Goal: Information Seeking & Learning: Understand process/instructions

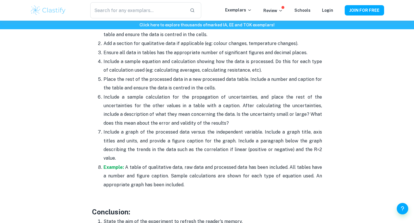
scroll to position [1296, 0]
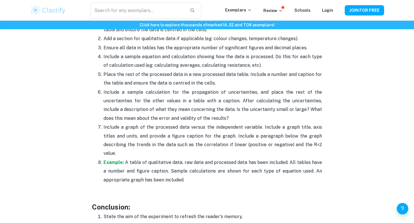
click at [164, 159] on p "Example: A table of qualitative data, raw data and processed data has been incl…" at bounding box center [212, 172] width 218 height 26
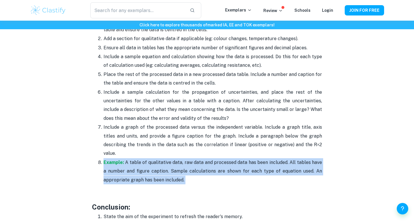
click at [164, 159] on p "Example: A table of qualitative data, raw data and processed data has been incl…" at bounding box center [212, 172] width 218 height 26
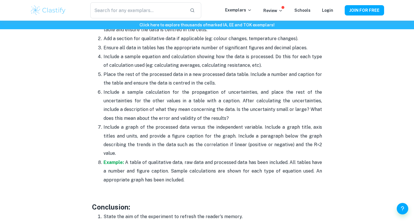
click at [183, 135] on p "Include a graph of the processed data versus the independent variable. Include …" at bounding box center [212, 140] width 218 height 35
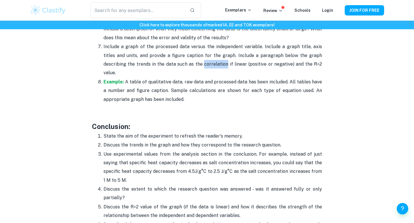
scroll to position [1406, 0]
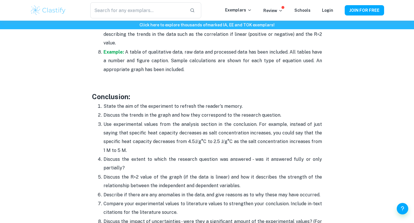
click at [183, 135] on p "Use experimental values from the analysis section in the conclusion. For exampl…" at bounding box center [212, 137] width 218 height 35
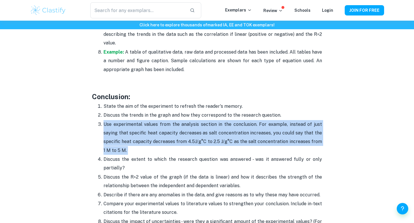
click at [183, 135] on p "Use experimental values from the analysis section in the conclusion. For exampl…" at bounding box center [212, 137] width 218 height 35
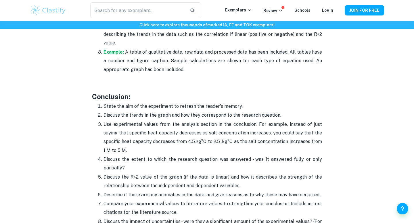
click at [190, 155] on p "Discuss the extent to which the research question was answered - was it answere…" at bounding box center [212, 164] width 218 height 18
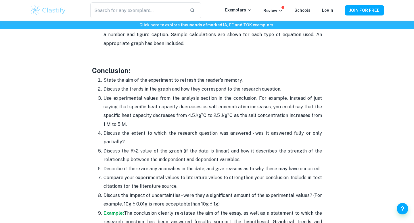
scroll to position [1432, 0]
click at [142, 76] on p "State the aim of the experiment to refresh the reader's memory." at bounding box center [212, 80] width 218 height 9
click at [195, 95] on p "Use experimental values from the analysis section in the conclusion. For exampl…" at bounding box center [212, 112] width 218 height 35
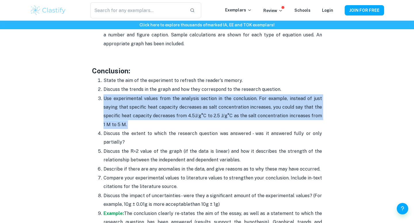
click at [195, 95] on p "Use experimental values from the analysis section in the conclusion. For exampl…" at bounding box center [212, 112] width 218 height 35
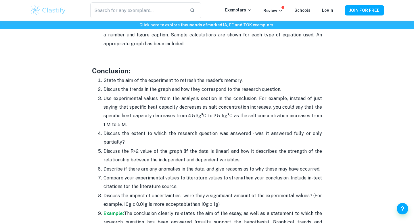
click at [200, 85] on p "Discuss the trends in the graph and how they correspond to the research questio…" at bounding box center [212, 89] width 218 height 9
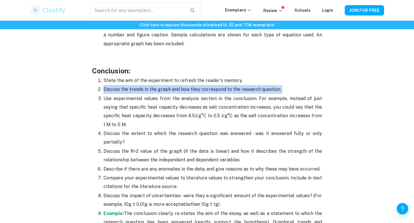
click at [200, 85] on p "Discuss the trends in the graph and how they correspond to the research questio…" at bounding box center [212, 89] width 218 height 9
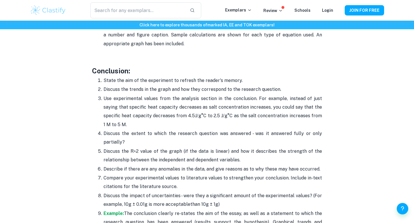
click at [200, 95] on p "Use experimental values from the analysis section in the conclusion. For exampl…" at bounding box center [212, 112] width 218 height 35
click at [212, 113] on span "J/g°C to 2.5 J/g°C as the salt concentration increases from 1 M to 5 M." at bounding box center [212, 120] width 218 height 14
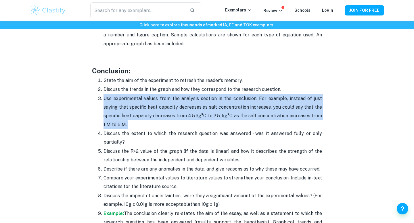
click at [212, 113] on span "J/g°C to 2.5 J/g°C as the salt concentration increases from 1 M to 5 M." at bounding box center [212, 120] width 218 height 14
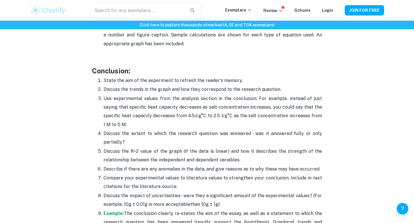
click at [211, 85] on p "Discuss the trends in the graph and how they correspond to the research questio…" at bounding box center [212, 89] width 218 height 9
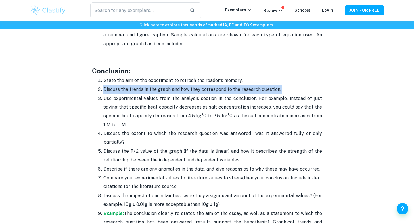
click at [211, 85] on p "Discuss the trends in the graph and how they correspond to the research questio…" at bounding box center [212, 89] width 218 height 9
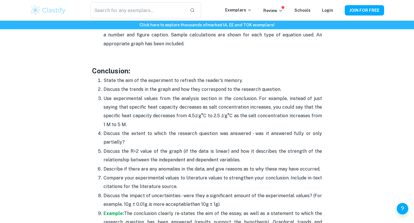
click at [211, 107] on p "Use experimental values from the analysis section in the conclusion. For exampl…" at bounding box center [212, 112] width 218 height 35
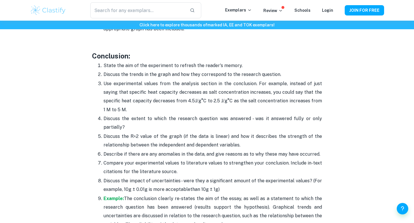
scroll to position [1447, 0]
click at [208, 132] on p "Discuss the R^2 value of the graph (if the data is linear) and how it describes…" at bounding box center [212, 141] width 218 height 18
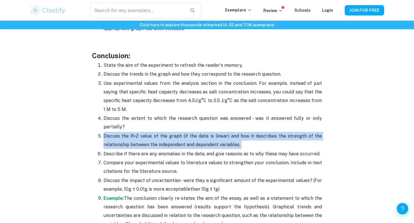
click at [208, 132] on p "Discuss the R^2 value of the graph (if the data is linear) and how it describes…" at bounding box center [212, 141] width 218 height 18
click at [217, 132] on p "Discuss the R^2 value of the graph (if the data is linear) and how it describes…" at bounding box center [212, 141] width 218 height 18
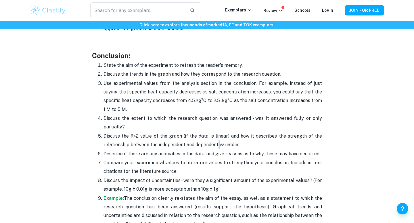
click at [217, 132] on p "Discuss the R^2 value of the graph (if the data is linear) and how it describes…" at bounding box center [212, 141] width 218 height 18
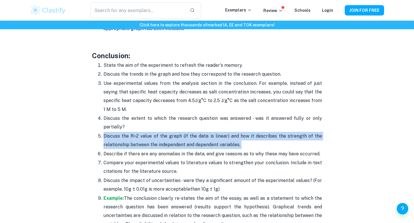
click at [217, 132] on p "Discuss the R^2 value of the graph (if the data is linear) and how it describes…" at bounding box center [212, 141] width 218 height 18
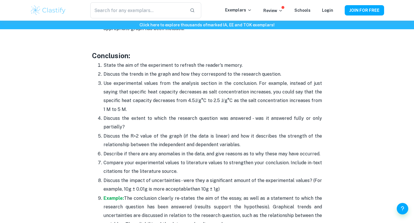
click at [228, 132] on p "Discuss the R^2 value of the graph (if the data is linear) and how it describes…" at bounding box center [212, 141] width 218 height 18
click at [154, 61] on p "State the aim of the experiment to refresh the reader's memory." at bounding box center [212, 65] width 218 height 9
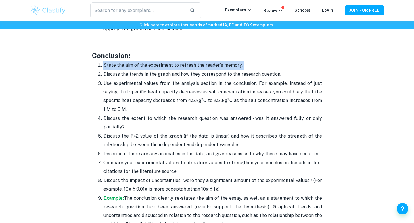
click at [154, 61] on p "State the aim of the experiment to refresh the reader's memory." at bounding box center [212, 65] width 218 height 9
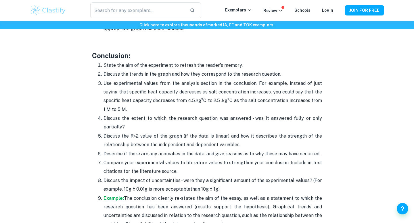
click at [162, 79] on p "Use experimental values from the analysis section in the conclusion. For exampl…" at bounding box center [212, 96] width 218 height 35
click at [159, 70] on p "Discuss the trends in the graph and how they correspond to the research questio…" at bounding box center [212, 74] width 218 height 9
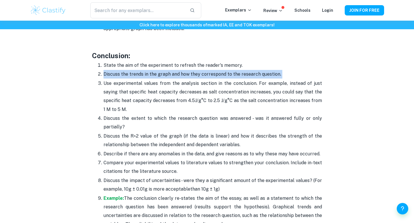
click at [159, 70] on p "Discuss the trends in the graph and how they correspond to the research questio…" at bounding box center [212, 74] width 218 height 9
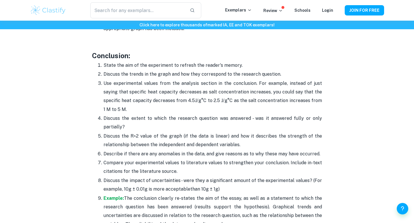
click at [166, 70] on p "Discuss the trends in the graph and how they correspond to the research questio…" at bounding box center [212, 74] width 218 height 9
click at [164, 70] on p "Discuss the trends in the graph and how they correspond to the research questio…" at bounding box center [212, 74] width 218 height 9
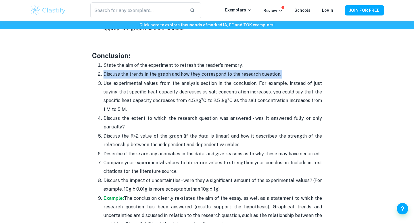
click at [164, 70] on p "Discuss the trends in the graph and how they correspond to the research questio…" at bounding box center [212, 74] width 218 height 9
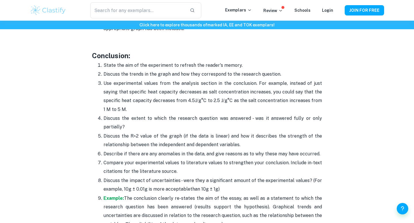
click at [174, 70] on p "Discuss the trends in the graph and how they correspond to the research questio…" at bounding box center [212, 74] width 218 height 9
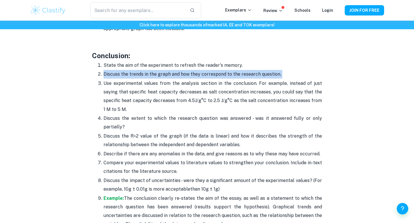
click at [174, 70] on p "Discuss the trends in the graph and how they correspond to the research questio…" at bounding box center [212, 74] width 218 height 9
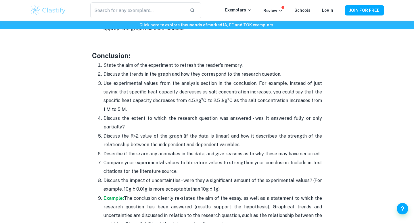
click at [180, 79] on p "Use experimental values from the analysis section in the conclusion. For exampl…" at bounding box center [212, 96] width 218 height 35
click at [202, 70] on p "Discuss the trends in the graph and how they correspond to the research questio…" at bounding box center [212, 74] width 218 height 9
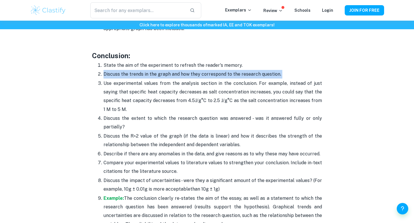
click at [202, 70] on p "Discuss the trends in the graph and how they correspond to the research questio…" at bounding box center [212, 74] width 218 height 9
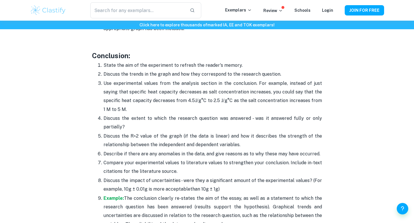
click at [204, 114] on p "Discuss the extent to which the research question was answered - was it answere…" at bounding box center [212, 123] width 218 height 18
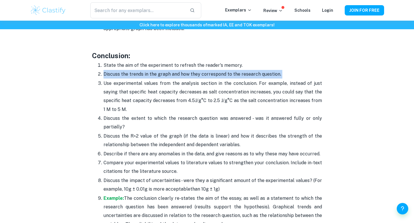
drag, startPoint x: 102, startPoint y: 57, endPoint x: 342, endPoint y: 63, distance: 239.9
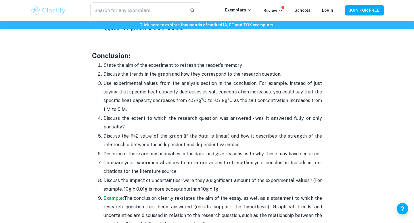
click at [191, 79] on p "Use experimental values from the analysis section in the conclusion. For exampl…" at bounding box center [212, 96] width 218 height 35
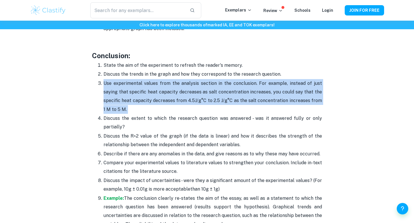
click at [191, 79] on p "Use experimental values from the analysis section in the conclusion. For exampl…" at bounding box center [212, 96] width 218 height 35
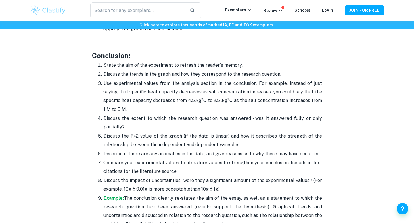
click at [192, 114] on p "Discuss the extent to which the research question was answered - was it answere…" at bounding box center [212, 123] width 218 height 18
click at [193, 80] on p "Use experimental values from the analysis section in the conclusion. For exampl…" at bounding box center [212, 96] width 218 height 35
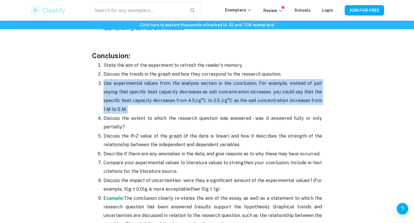
click at [193, 80] on p "Use experimental values from the analysis section in the conclusion. For exampl…" at bounding box center [212, 96] width 218 height 35
click at [213, 98] on span "J/g°C to 2.5 J/g°C as the salt concentration increases from 1 M to 5 M." at bounding box center [212, 105] width 218 height 14
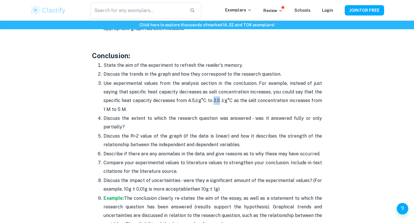
click at [213, 98] on span "J/g°C to 2.5 J/g°C as the salt concentration increases from 1 M to 5 M." at bounding box center [212, 105] width 218 height 14
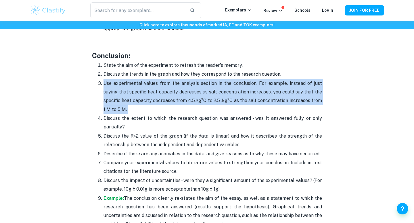
click at [213, 98] on span "J/g°C to 2.5 J/g°C as the salt concentration increases from 1 M to 5 M." at bounding box center [212, 105] width 218 height 14
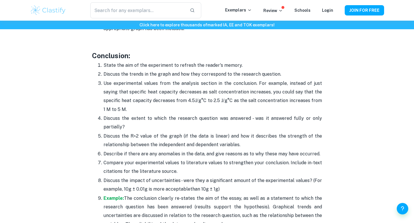
click at [207, 132] on li "Discuss the R^2 value of the graph (if the data is linear) and how it describes…" at bounding box center [212, 141] width 218 height 18
click at [186, 79] on p "Use experimental values from the analysis section in the conclusion. For exampl…" at bounding box center [212, 96] width 218 height 35
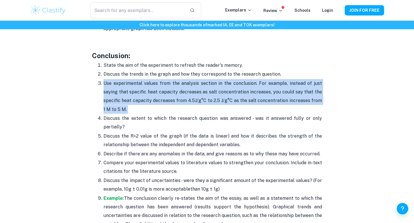
click at [186, 79] on p "Use experimental values from the analysis section in the conclusion. For exampl…" at bounding box center [212, 96] width 218 height 35
click at [191, 81] on p "Use experimental values from the analysis section in the conclusion. For exampl…" at bounding box center [212, 96] width 218 height 35
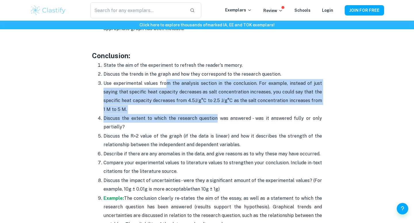
drag, startPoint x: 166, startPoint y: 63, endPoint x: 215, endPoint y: 97, distance: 59.7
click at [216, 97] on ol "State the aim of the experiment to refresh the reader's memory. Discuss the tre…" at bounding box center [207, 145] width 230 height 168
click at [215, 114] on p "Discuss the extent to which the research question was answered - was it answere…" at bounding box center [212, 123] width 218 height 18
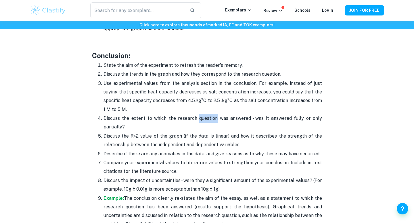
click at [215, 114] on p "Discuss the extent to which the research question was answered - was it answere…" at bounding box center [212, 123] width 218 height 18
click at [212, 80] on p "Use experimental values from the analysis section in the conclusion. For exampl…" at bounding box center [212, 96] width 218 height 35
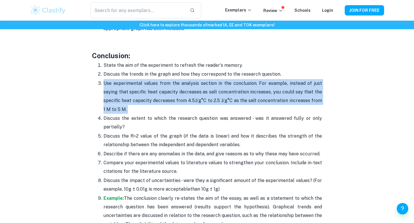
click at [212, 80] on p "Use experimental values from the analysis section in the conclusion. For exampl…" at bounding box center [212, 96] width 218 height 35
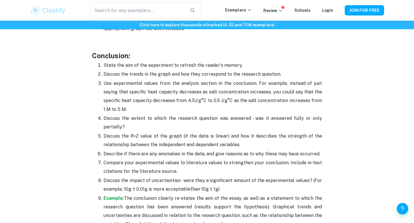
click at [212, 150] on p "Describe if there are any anomalies in the data, and give reasons as to why the…" at bounding box center [212, 154] width 218 height 9
click at [209, 132] on p "Discuss the R^2 value of the graph (if the data is linear) and how it describes…" at bounding box center [212, 141] width 218 height 18
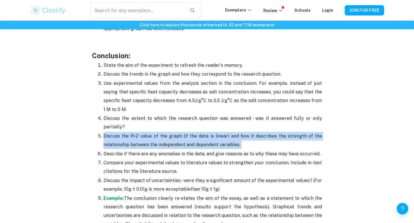
click at [209, 132] on p "Discuss the R^2 value of the graph (if the data is linear) and how it describes…" at bounding box center [212, 141] width 218 height 18
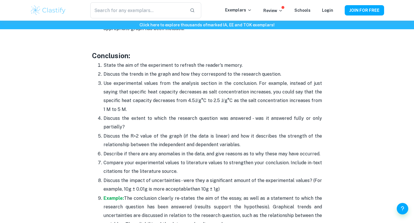
click at [218, 150] on p "Describe if there are any anomalies in the data, and give reasons as to why the…" at bounding box center [212, 154] width 218 height 9
click at [213, 80] on p "Use experimental values from the analysis section in the conclusion. For exampl…" at bounding box center [212, 96] width 218 height 35
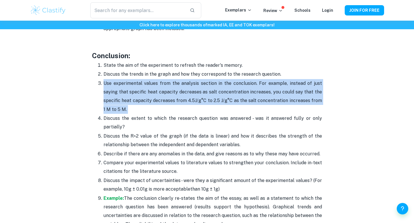
click at [213, 80] on p "Use experimental values from the analysis section in the conclusion. For exampl…" at bounding box center [212, 96] width 218 height 35
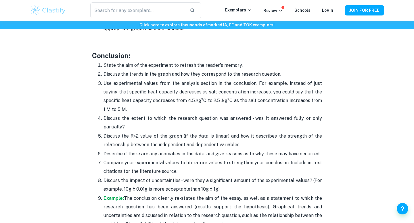
click at [213, 114] on p "Discuss the extent to which the research question was answered - was it answere…" at bounding box center [212, 123] width 218 height 18
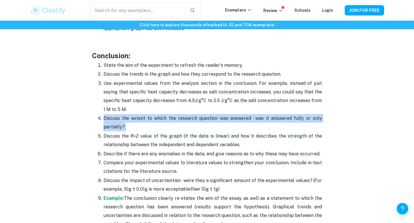
click at [213, 114] on p "Discuss the extent to which the research question was answered - was it answere…" at bounding box center [212, 123] width 218 height 18
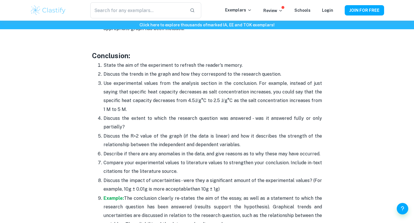
click at [213, 98] on span "J/g°C to 2.5 J/g°C as the salt concentration increases from 1 M to 5 M." at bounding box center [212, 105] width 218 height 14
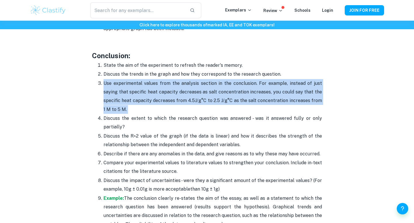
click at [213, 98] on span "J/g°C to 2.5 J/g°C as the salt concentration increases from 1 M to 5 M." at bounding box center [212, 105] width 218 height 14
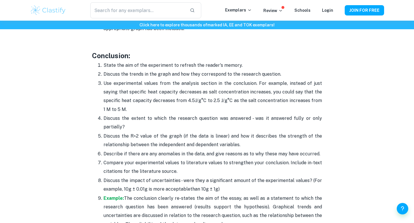
click at [254, 114] on p "Discuss the extent to which the research question was answered - was it answere…" at bounding box center [212, 123] width 218 height 18
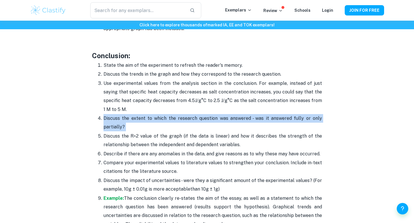
click at [254, 114] on p "Discuss the extent to which the research question was answered - was it answere…" at bounding box center [212, 123] width 218 height 18
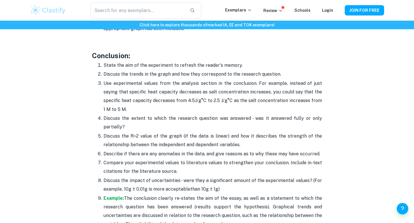
click at [267, 87] on p "Use experimental values from the analysis section in the conclusion. For exampl…" at bounding box center [212, 96] width 218 height 35
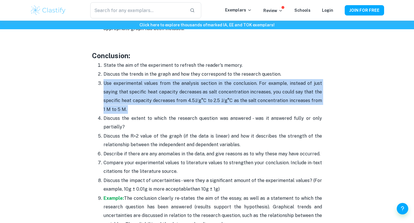
click at [267, 87] on p "Use experimental values from the analysis section in the conclusion. For exampl…" at bounding box center [212, 96] width 218 height 35
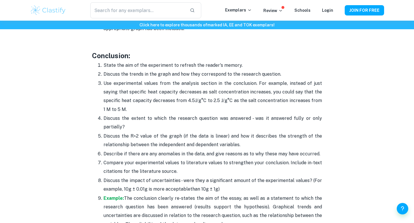
click at [249, 95] on p "Use experimental values from the analysis section in the conclusion. For exampl…" at bounding box center [212, 96] width 218 height 35
click at [244, 114] on p "Discuss the extent to which the research question was answered - was it answere…" at bounding box center [212, 123] width 218 height 18
click at [242, 79] on p "Use experimental values from the analysis section in the conclusion. For exampl…" at bounding box center [212, 96] width 218 height 35
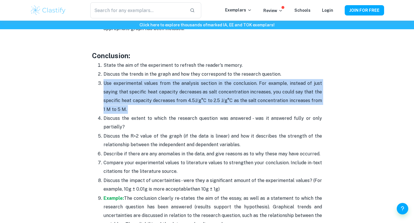
click at [242, 79] on p "Use experimental values from the analysis section in the conclusion. For exampl…" at bounding box center [212, 96] width 218 height 35
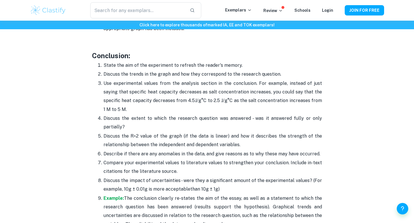
click at [242, 114] on p "Discuss the extent to which the research question was answered - was it answere…" at bounding box center [212, 123] width 218 height 18
click at [246, 79] on p "Use experimental values from the analysis section in the conclusion. For exampl…" at bounding box center [212, 96] width 218 height 35
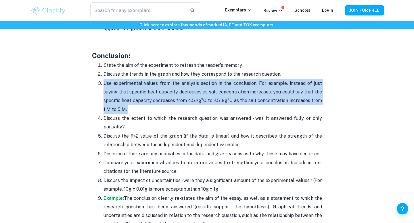
click at [246, 79] on p "Use experimental values from the analysis section in the conclusion. For exampl…" at bounding box center [212, 96] width 218 height 35
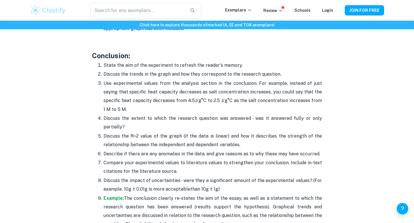
click at [256, 114] on p "Discuss the extent to which the research question was answered - was it answere…" at bounding box center [212, 123] width 218 height 18
click at [253, 80] on p "Use experimental values from the analysis section in the conclusion. For exampl…" at bounding box center [212, 96] width 218 height 35
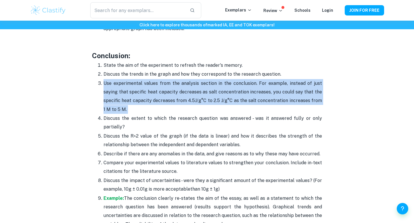
click at [253, 80] on p "Use experimental values from the analysis section in the conclusion. For exampl…" at bounding box center [212, 96] width 218 height 35
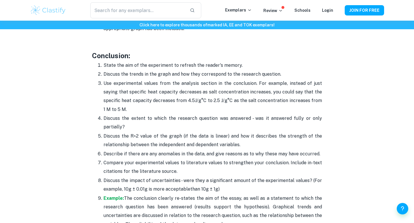
click at [253, 114] on p "Discuss the extent to which the research question was answered - was it answere…" at bounding box center [212, 123] width 218 height 18
drag, startPoint x: 251, startPoint y: 69, endPoint x: 262, endPoint y: 107, distance: 39.9
click at [264, 107] on ol "State the aim of the experiment to refresh the reader's memory. Discuss the tre…" at bounding box center [207, 145] width 230 height 168
click at [262, 114] on p "Discuss the extent to which the research question was answered - was it answere…" at bounding box center [212, 123] width 218 height 18
click at [215, 132] on p "Discuss the R^2 value of the graph (if the data is linear) and how it describes…" at bounding box center [212, 141] width 218 height 18
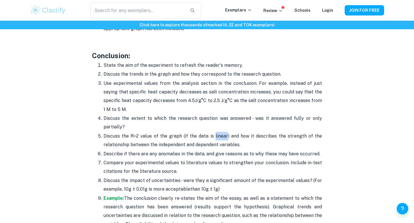
click at [215, 132] on p "Discuss the R^2 value of the graph (if the data is linear) and how it describes…" at bounding box center [212, 141] width 218 height 18
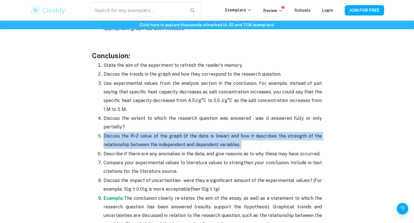
click at [215, 132] on p "Discuss the R^2 value of the graph (if the data is linear) and how it describes…" at bounding box center [212, 141] width 218 height 18
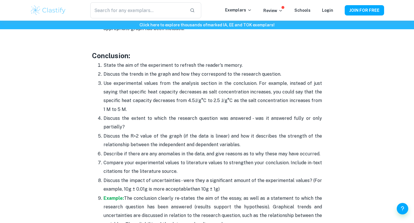
click at [213, 114] on p "Discuss the extent to which the research question was answered - was it answere…" at bounding box center [212, 123] width 218 height 18
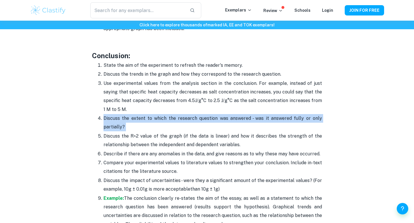
click at [213, 114] on p "Discuss the extent to which the research question was answered - was it answere…" at bounding box center [212, 123] width 218 height 18
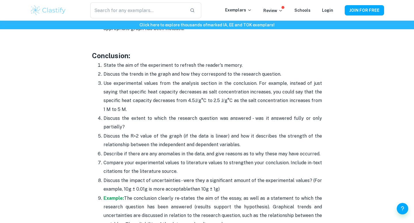
click at [171, 150] on p "Describe if there are any anomalies in the data, and give reasons as to why the…" at bounding box center [212, 154] width 218 height 9
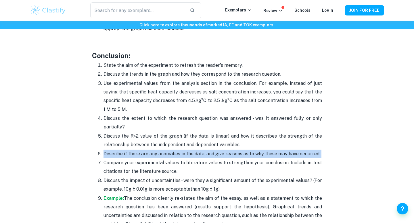
click at [171, 150] on p "Describe if there are any anomalies in the data, and give reasons as to why the…" at bounding box center [212, 154] width 218 height 9
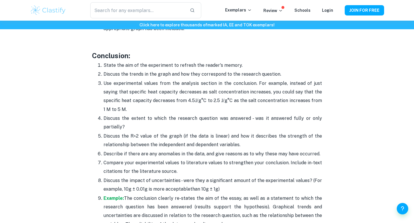
click at [172, 132] on p "Discuss the R^2 value of the graph (if the data is linear) and how it describes…" at bounding box center [212, 141] width 218 height 18
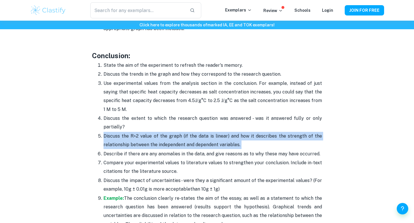
click at [172, 132] on p "Discuss the R^2 value of the graph (if the data is linear) and how it describes…" at bounding box center [212, 141] width 218 height 18
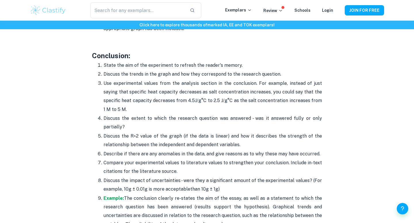
click at [214, 159] on p "Compare your experimental values to literature values to strengthen your conclu…" at bounding box center [212, 168] width 218 height 18
click at [209, 132] on p "Discuss the R^2 value of the graph (if the data is linear) and how it describes…" at bounding box center [212, 141] width 218 height 18
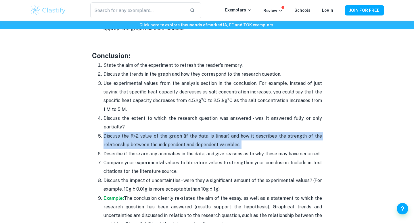
click at [209, 132] on p "Discuss the R^2 value of the graph (if the data is linear) and how it describes…" at bounding box center [212, 141] width 218 height 18
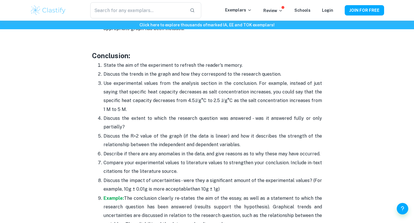
click at [234, 150] on p "Describe if there are any anomalies in the data, and give reasons as to why the…" at bounding box center [212, 154] width 218 height 9
click at [216, 132] on p "Discuss the R^2 value of the graph (if the data is linear) and how it describes…" at bounding box center [212, 141] width 218 height 18
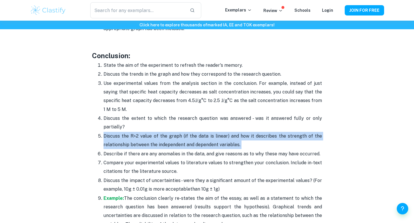
click at [216, 132] on p "Discuss the R^2 value of the graph (if the data is linear) and how it describes…" at bounding box center [212, 141] width 218 height 18
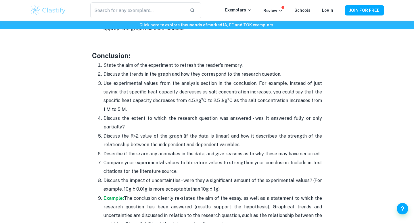
click at [219, 150] on p "Describe if there are any anomalies in the data, and give reasons as to why the…" at bounding box center [212, 154] width 218 height 9
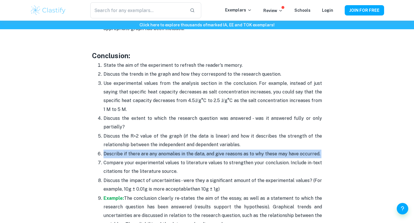
click at [219, 150] on p "Describe if there are any anomalies in the data, and give reasons as to why the…" at bounding box center [212, 154] width 218 height 9
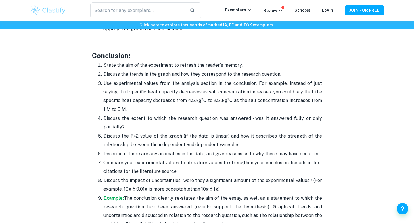
click at [230, 159] on p "Compare your experimental values to literature values to strengthen your conclu…" at bounding box center [212, 168] width 218 height 18
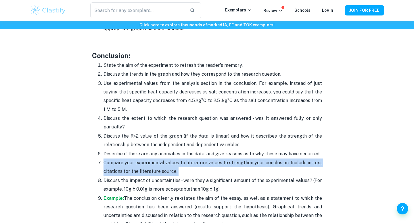
click at [230, 159] on p "Compare your experimental values to literature values to strengthen your conclu…" at bounding box center [212, 168] width 218 height 18
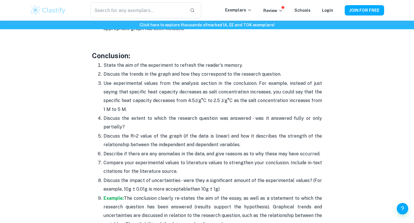
click at [230, 132] on p "Discuss the R^2 value of the graph (if the data is linear) and how it describes…" at bounding box center [212, 141] width 218 height 18
click at [230, 150] on p "Describe if there are any anomalies in the data, and give reasons as to why the…" at bounding box center [212, 154] width 218 height 9
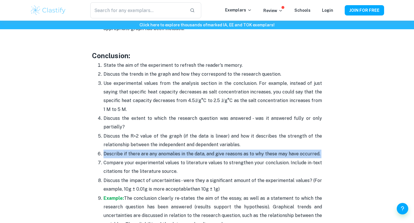
click at [230, 150] on p "Describe if there are any anomalies in the data, and give reasons as to why the…" at bounding box center [212, 154] width 218 height 9
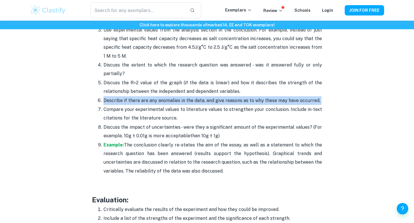
scroll to position [1501, 0]
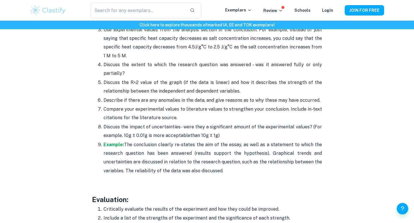
click at [232, 141] on p "Example: The conclusion clearly re-states the aim of the essay, as well as a st…" at bounding box center [212, 158] width 218 height 35
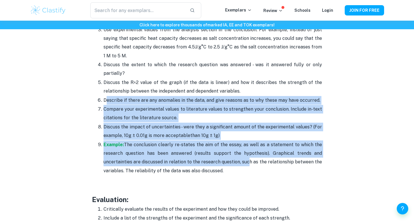
drag, startPoint x: 105, startPoint y: 84, endPoint x: 246, endPoint y: 151, distance: 155.5
click at [246, 150] on ol "State the aim of the experiment to refresh the reader's memory. Discuss the tre…" at bounding box center [207, 91] width 230 height 168
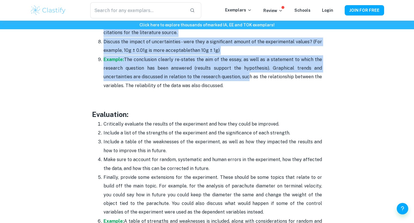
scroll to position [1586, 0]
